Goal: Information Seeking & Learning: Learn about a topic

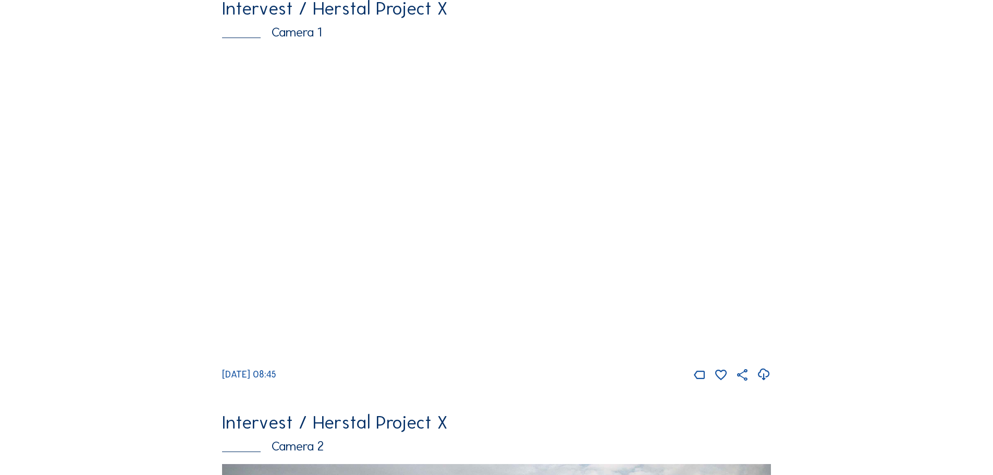
scroll to position [104, 0]
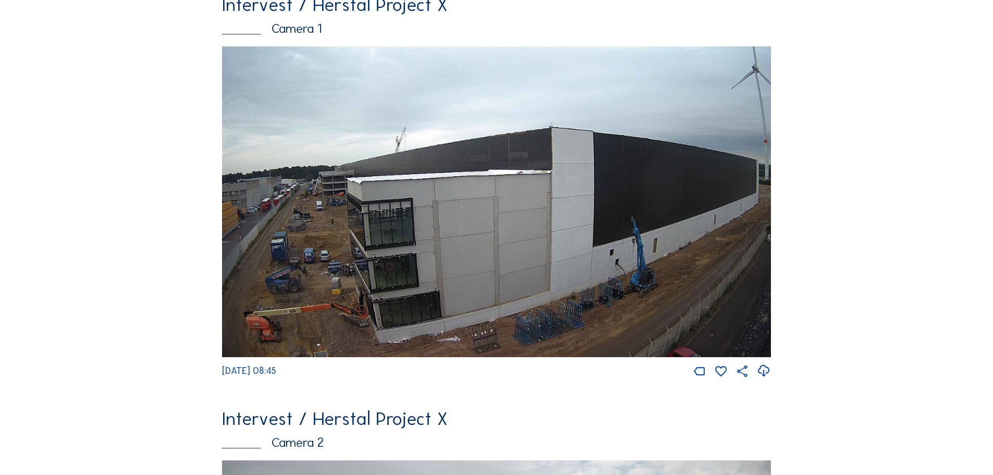
click at [371, 239] on img at bounding box center [496, 201] width 549 height 311
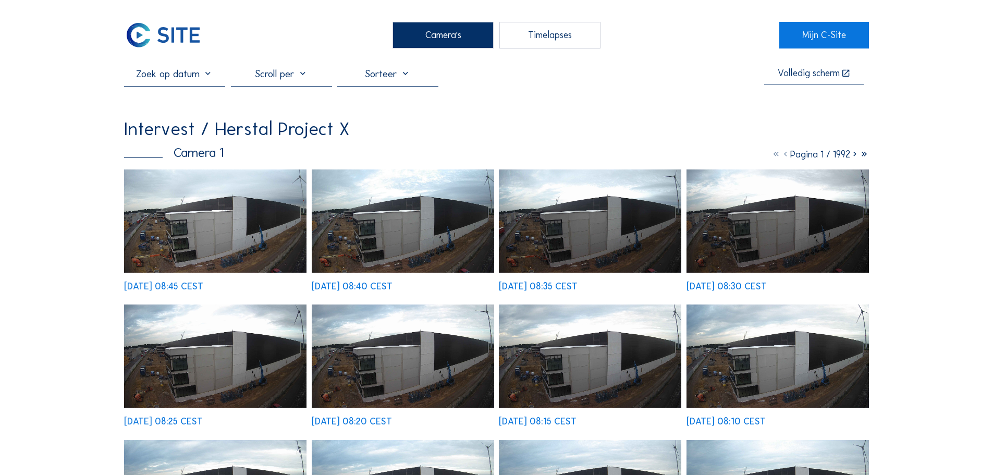
click at [213, 256] on img at bounding box center [215, 220] width 182 height 103
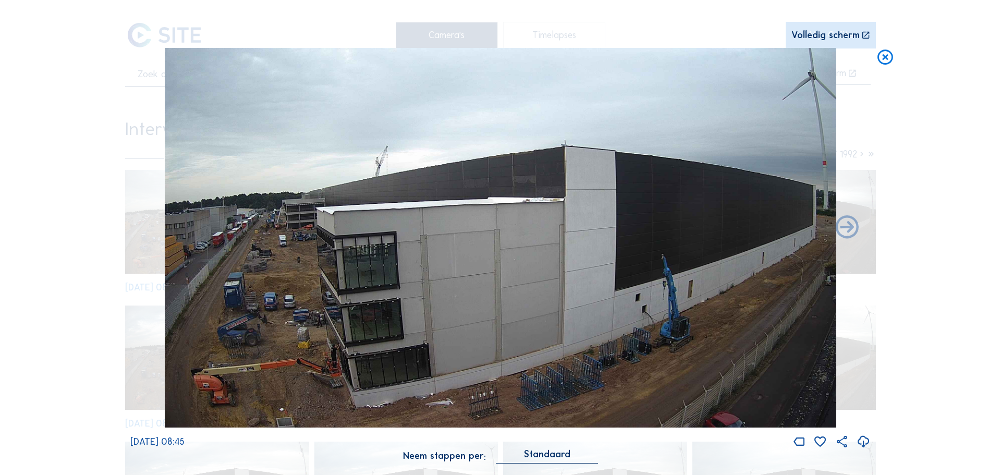
click at [889, 60] on icon at bounding box center [885, 57] width 19 height 19
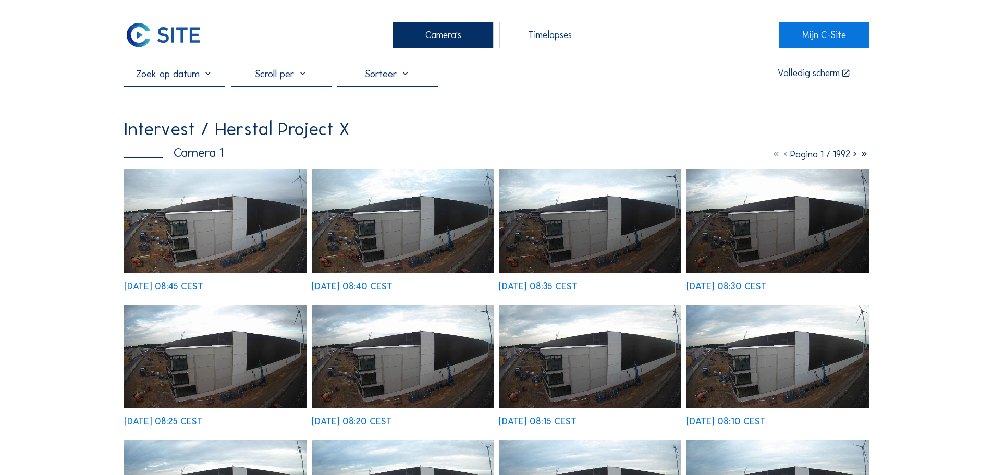
click at [442, 41] on div "Camera's" at bounding box center [443, 35] width 101 height 26
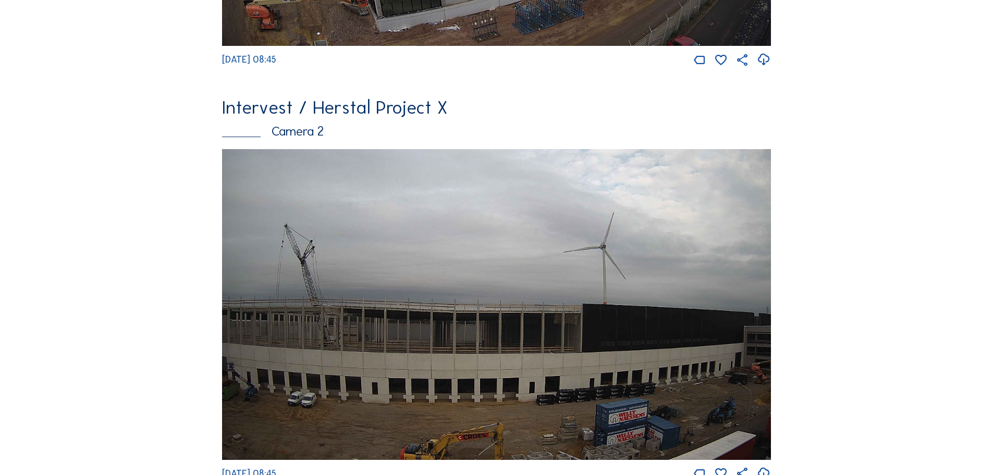
scroll to position [417, 0]
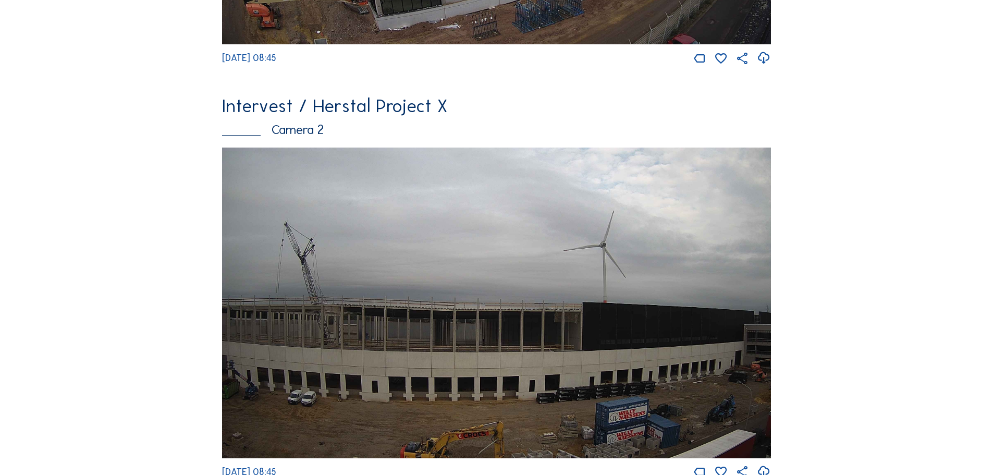
click at [354, 299] on img at bounding box center [496, 303] width 549 height 311
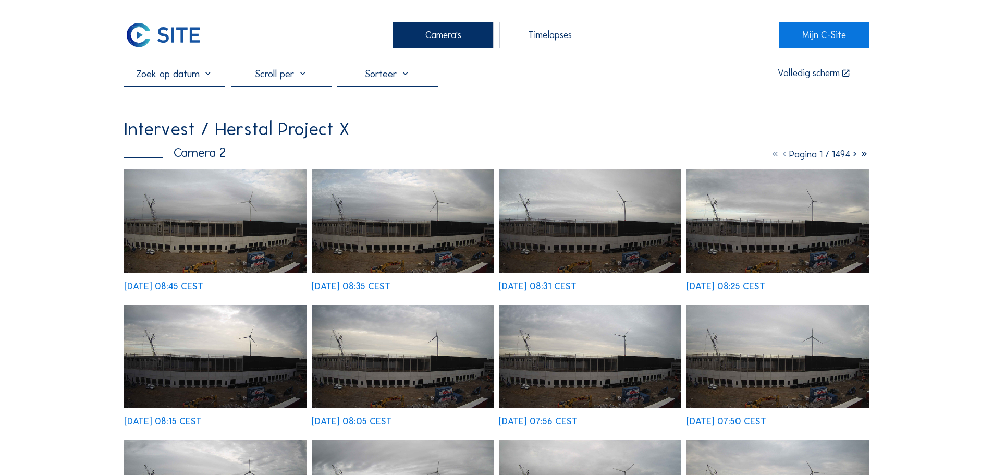
click at [243, 244] on img at bounding box center [215, 220] width 182 height 103
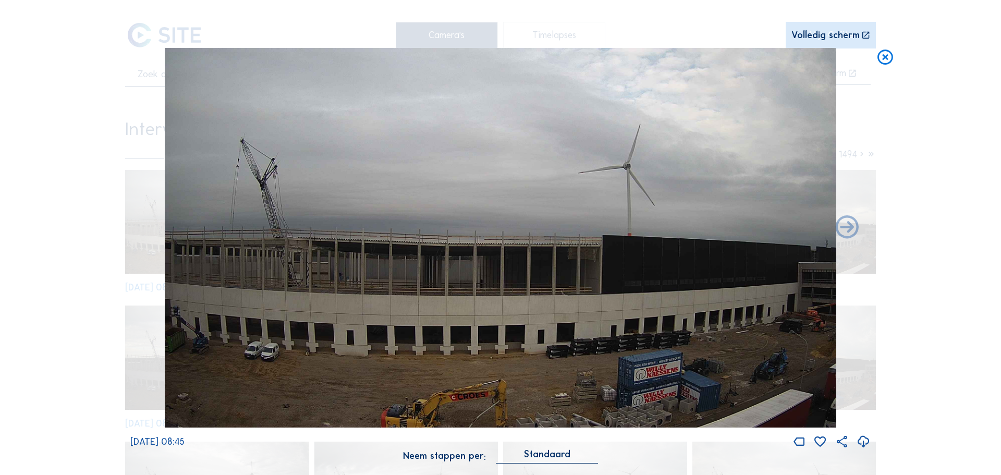
click at [887, 61] on icon at bounding box center [885, 57] width 19 height 19
